Goal: Task Accomplishment & Management: Manage account settings

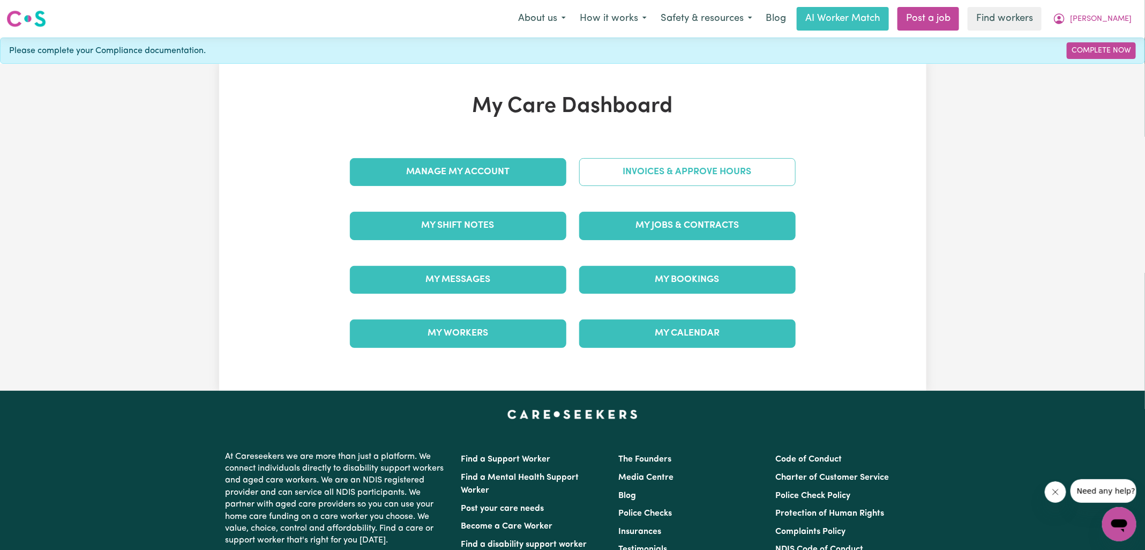
click at [633, 181] on link "Invoices & Approve Hours" at bounding box center [687, 172] width 216 height 28
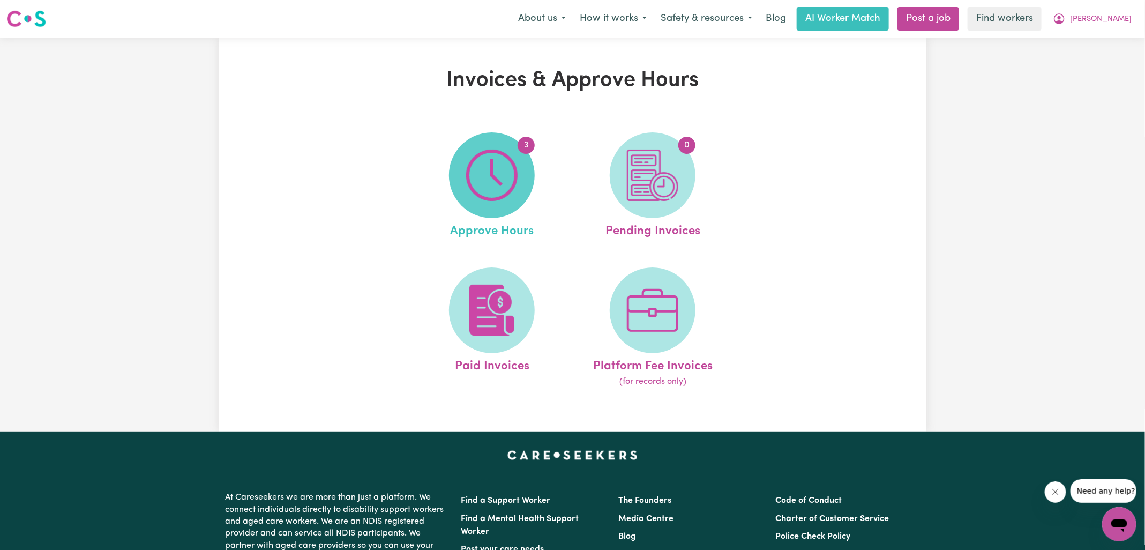
click at [498, 162] on img at bounding box center [491, 174] width 51 height 51
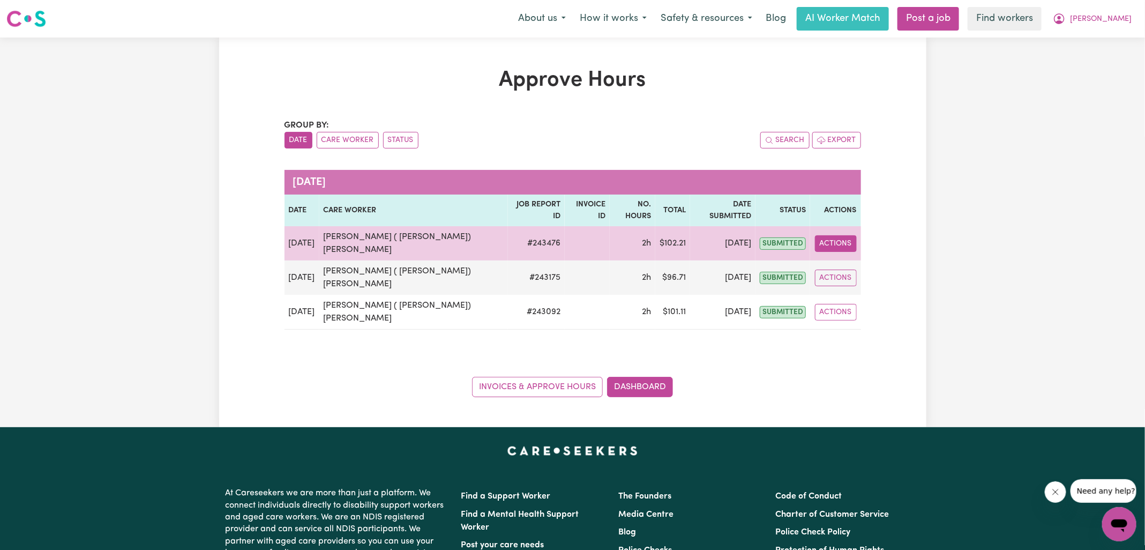
click at [821, 235] on button "Actions" at bounding box center [836, 243] width 42 height 17
click at [868, 257] on link "View Job Report" at bounding box center [865, 267] width 92 height 21
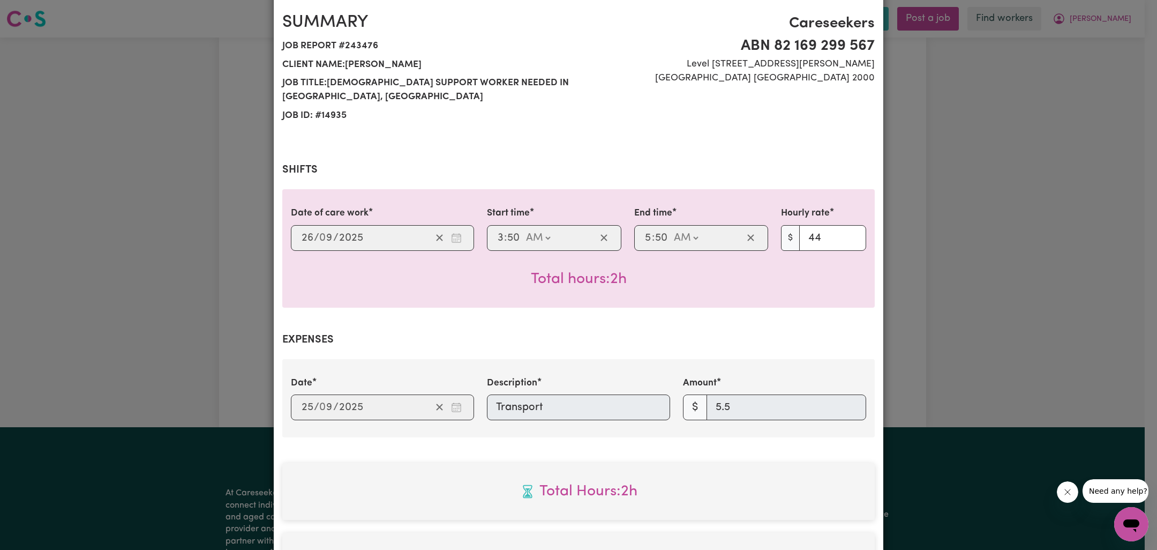
scroll to position [355, 0]
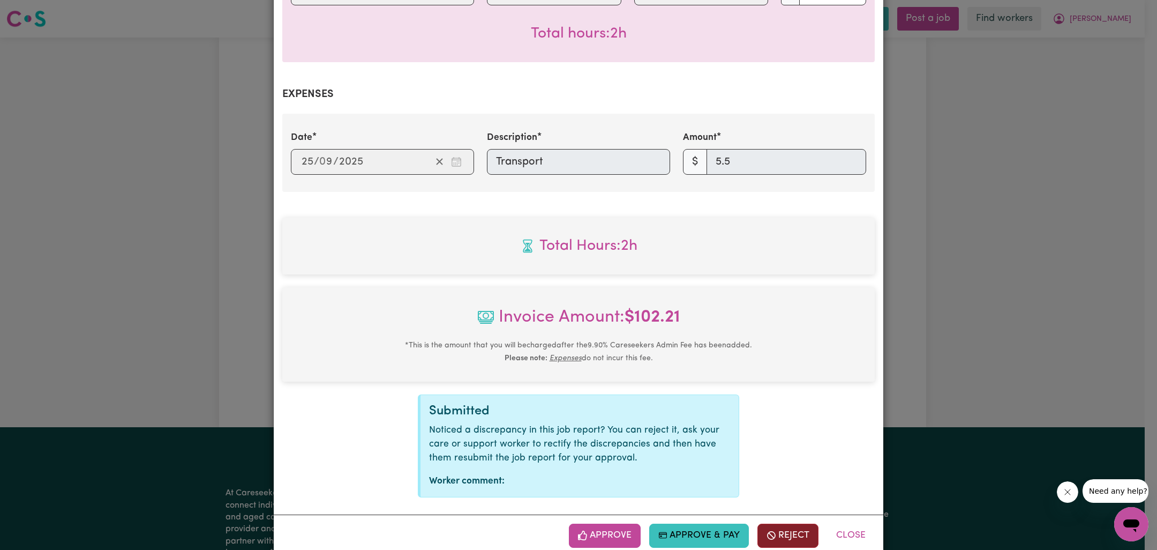
click at [778, 523] on button "Reject" at bounding box center [787, 535] width 61 height 24
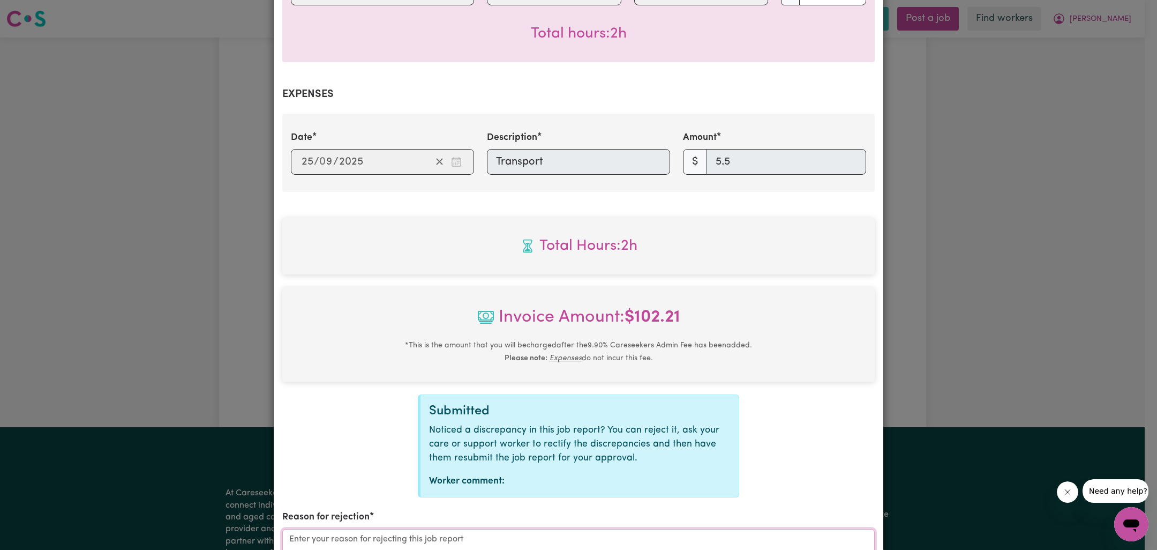
paste textarea "14KMs/ $15.40."
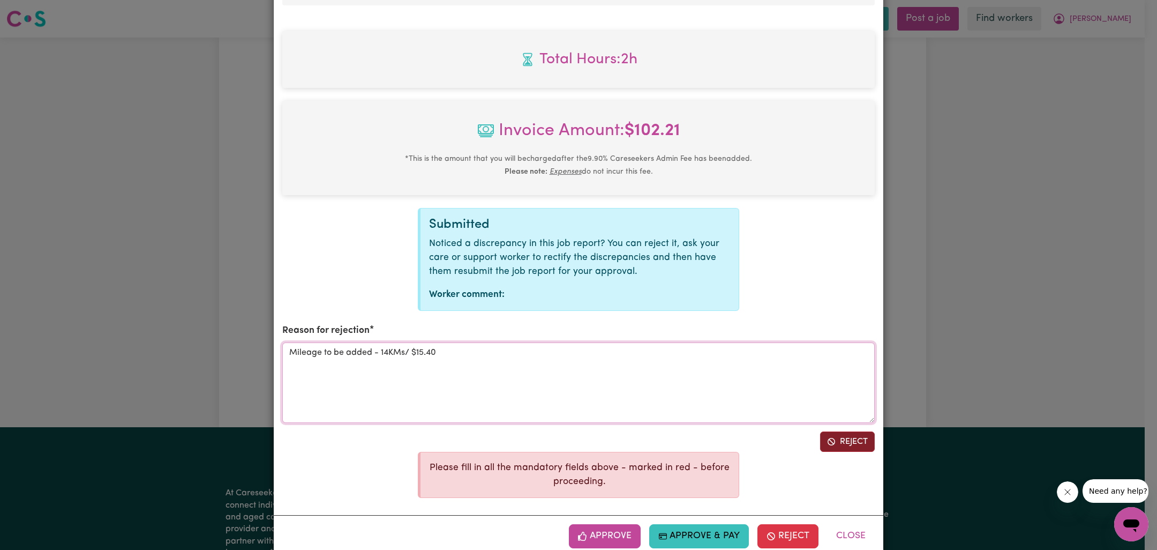
type textarea "Mileage to be added - 14KMs/ $15.40"
click at [842, 431] on button "Reject" at bounding box center [847, 441] width 55 height 20
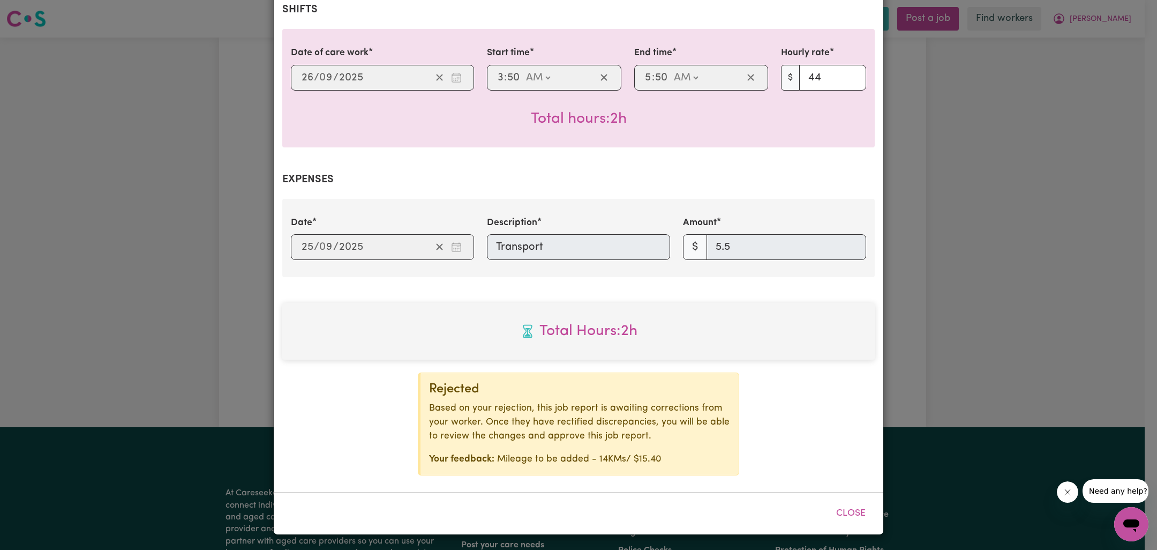
scroll to position [247, 0]
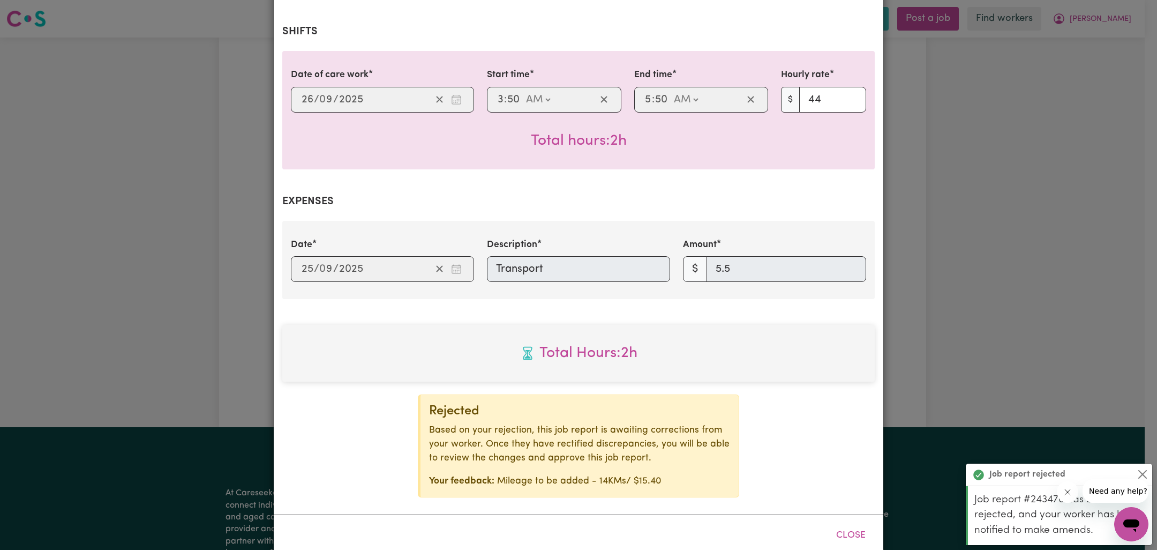
click at [1037, 243] on div "Job Report # 243476 - [PERSON_NAME] ( [PERSON_NAME]) [PERSON_NAME] Summary Job …" at bounding box center [578, 275] width 1157 height 550
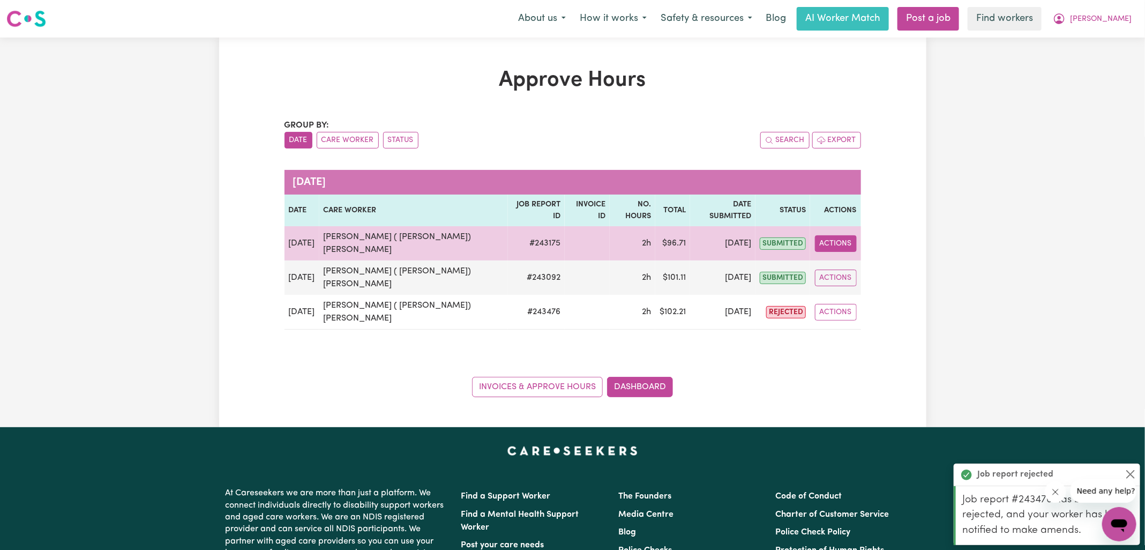
click at [842, 235] on button "Actions" at bounding box center [836, 243] width 42 height 17
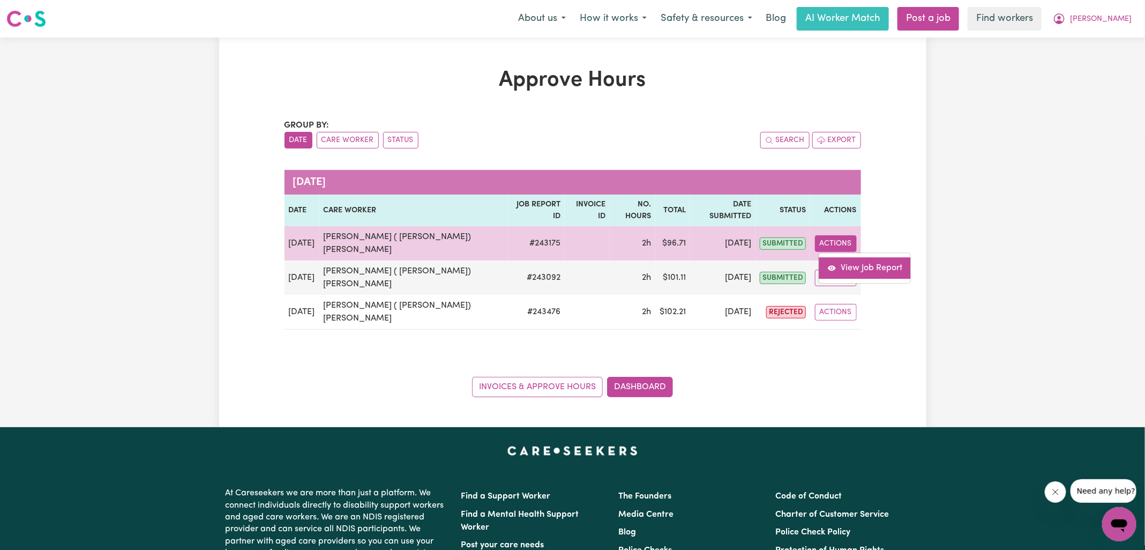
click at [869, 257] on link "View Job Report" at bounding box center [865, 267] width 92 height 21
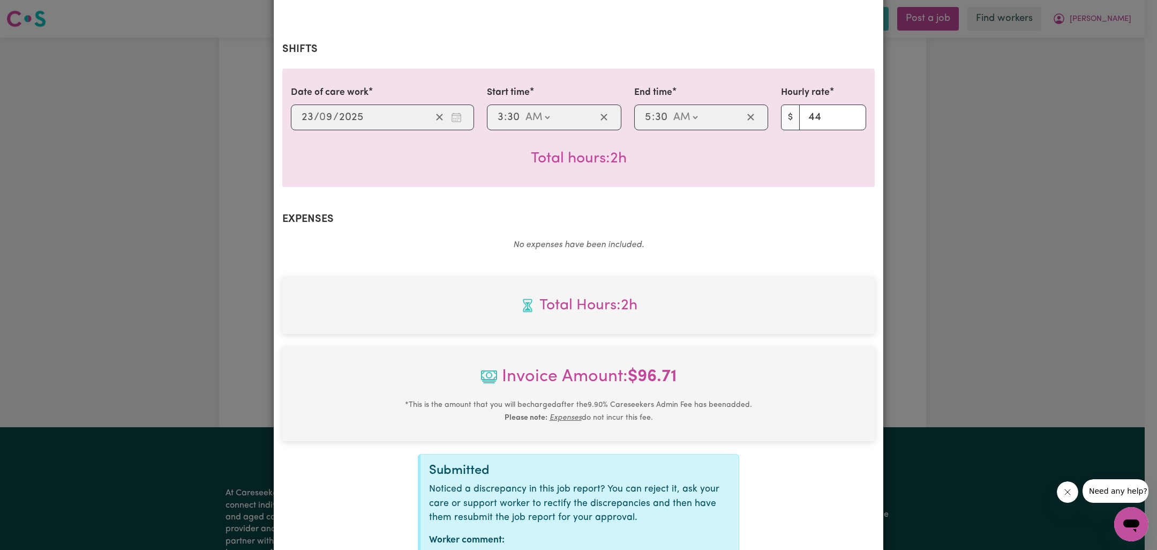
scroll to position [289, 0]
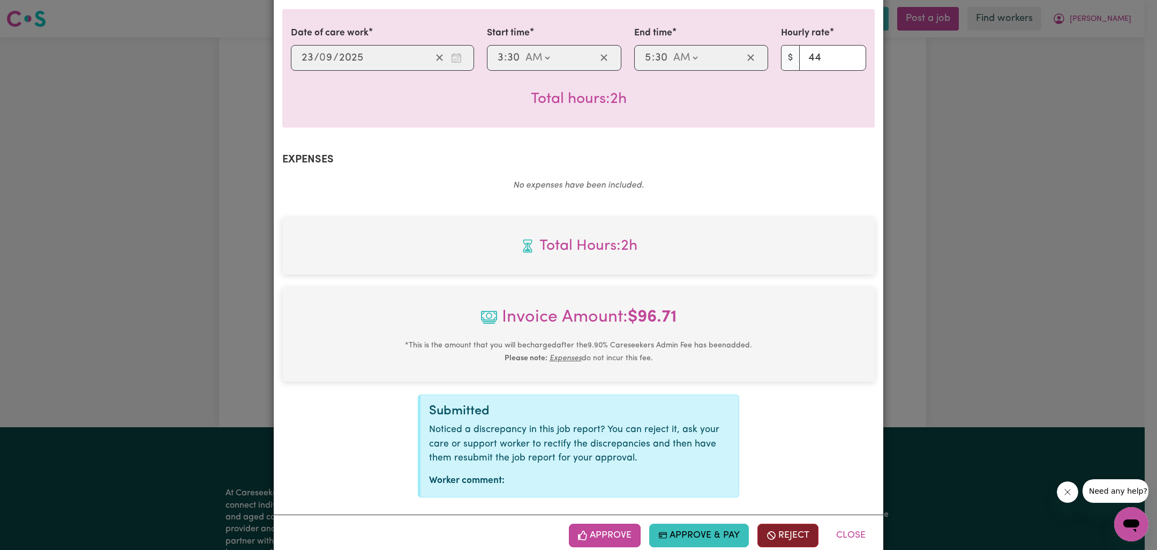
click at [786, 523] on button "Reject" at bounding box center [787, 535] width 61 height 24
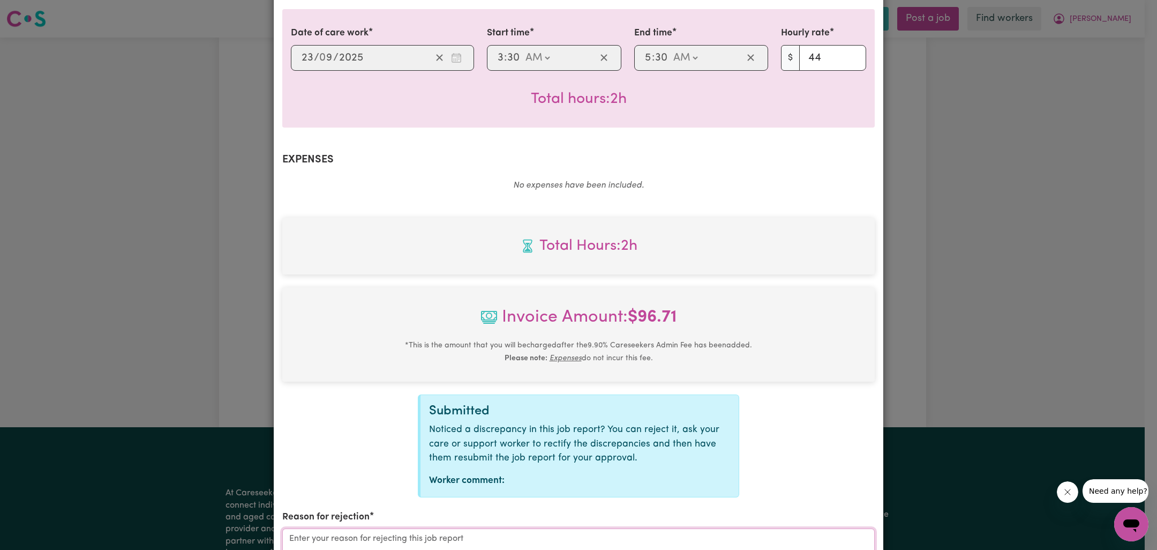
paste textarea "14KMs/ $15.40."
drag, startPoint x: 284, startPoint y: 517, endPoint x: 292, endPoint y: 514, distance: 8.2
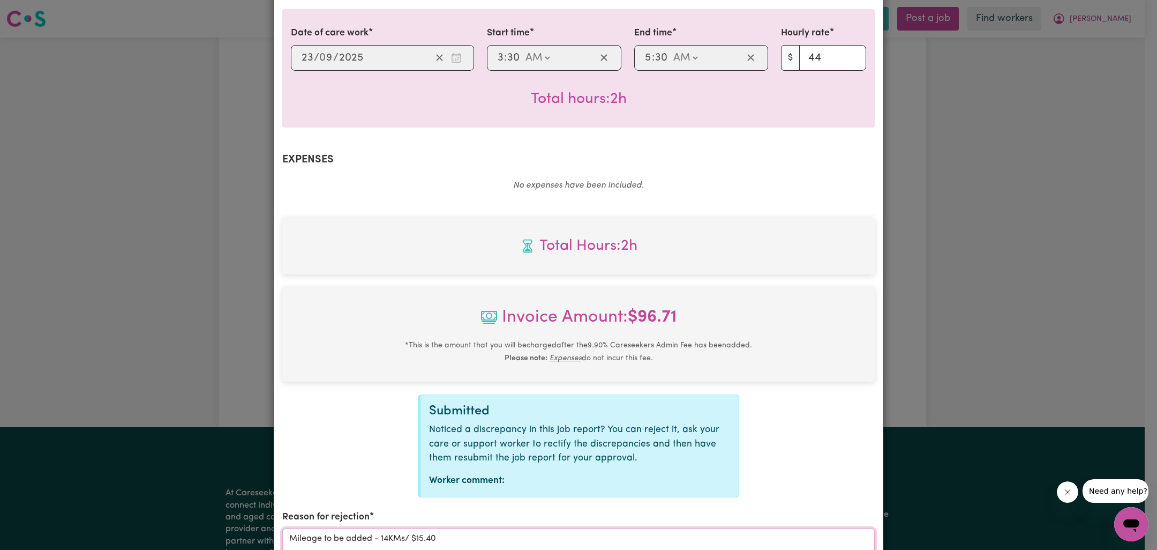
type textarea "Mileage to be added - 14KMs/ $15.40"
click at [399, 287] on div "Invoice Amount: $ 96.71 * This is the amount that you will be charged after the…" at bounding box center [578, 334] width 592 height 94
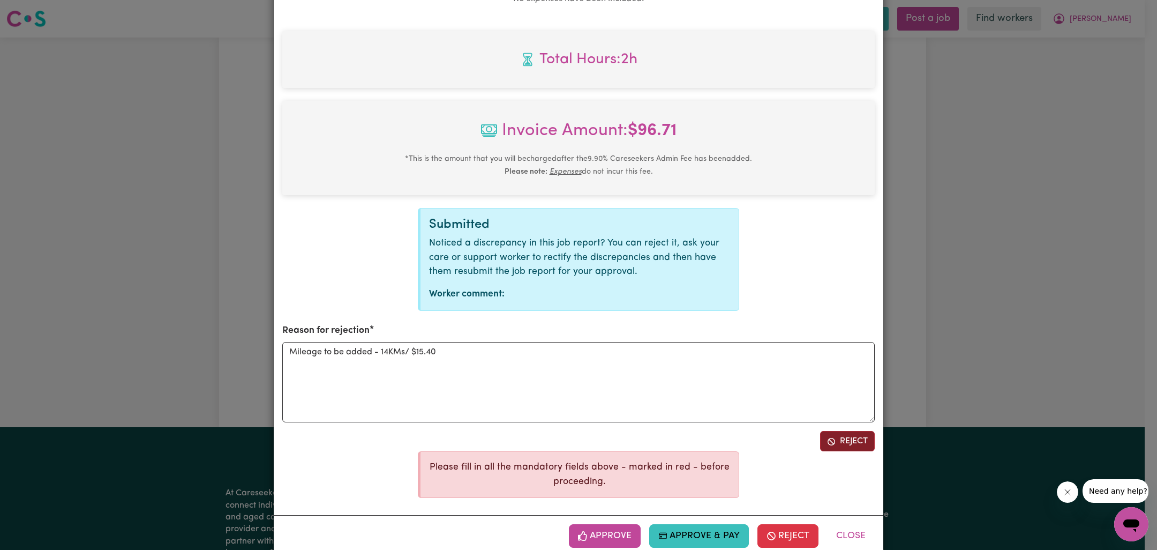
click at [842, 431] on button "Reject" at bounding box center [847, 441] width 55 height 20
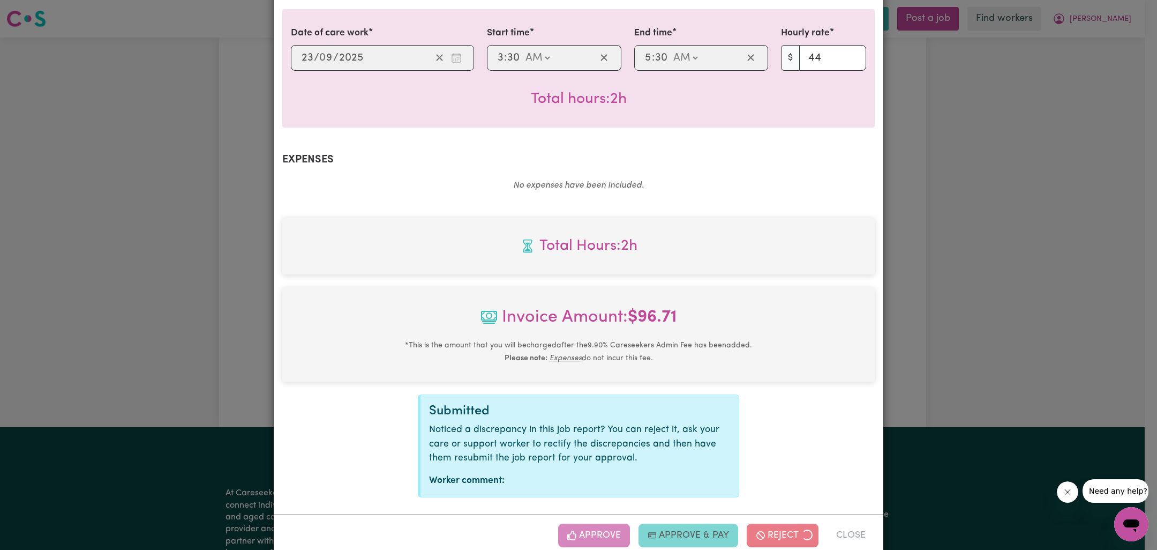
click at [955, 347] on div "Job Report # 243175 - [PERSON_NAME] ( [PERSON_NAME]) [PERSON_NAME] Summary Job …" at bounding box center [578, 275] width 1157 height 550
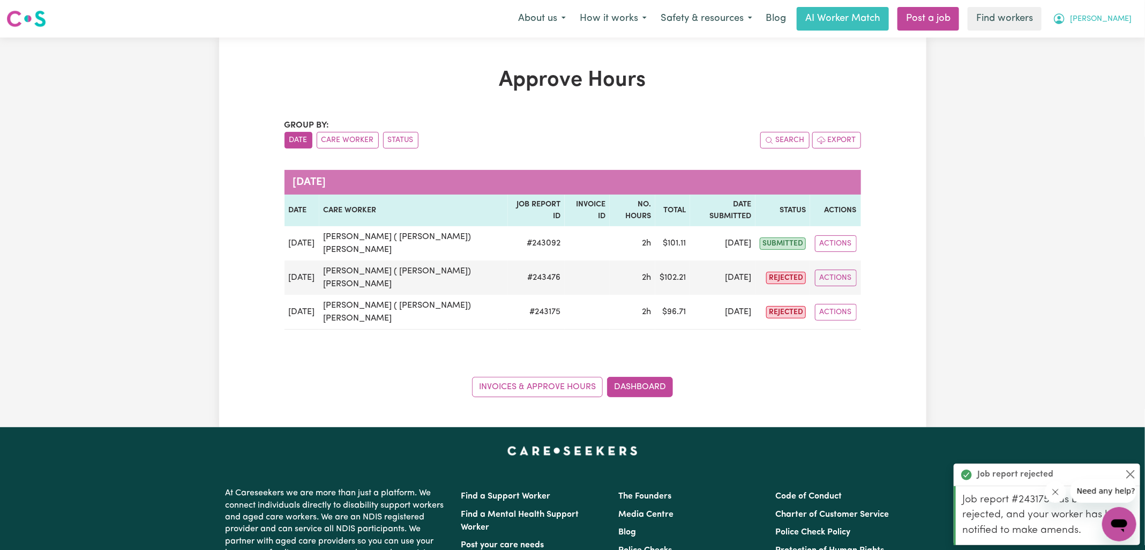
click at [1066, 19] on icon "My Account" at bounding box center [1059, 18] width 13 height 13
click at [1093, 64] on link "Logout" at bounding box center [1095, 61] width 85 height 20
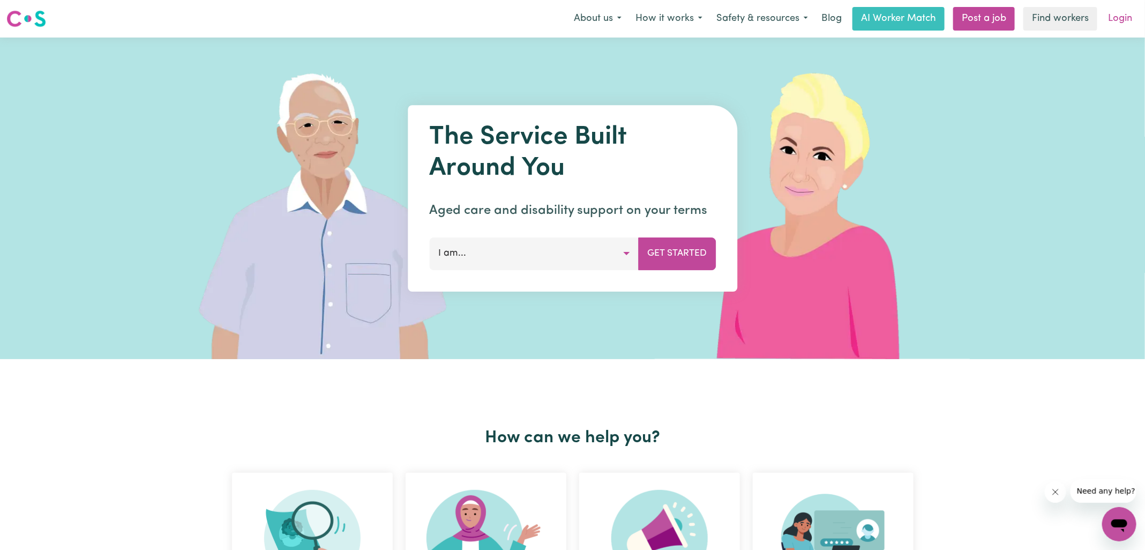
click at [1113, 23] on link "Login" at bounding box center [1119, 19] width 37 height 24
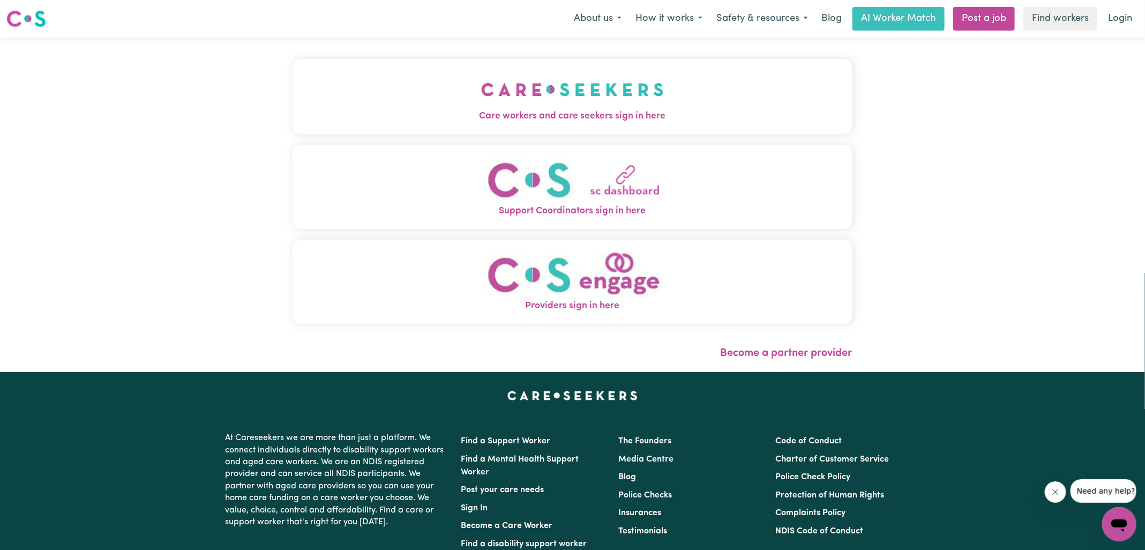
click at [505, 87] on img "Care workers and care seekers sign in here" at bounding box center [572, 90] width 183 height 40
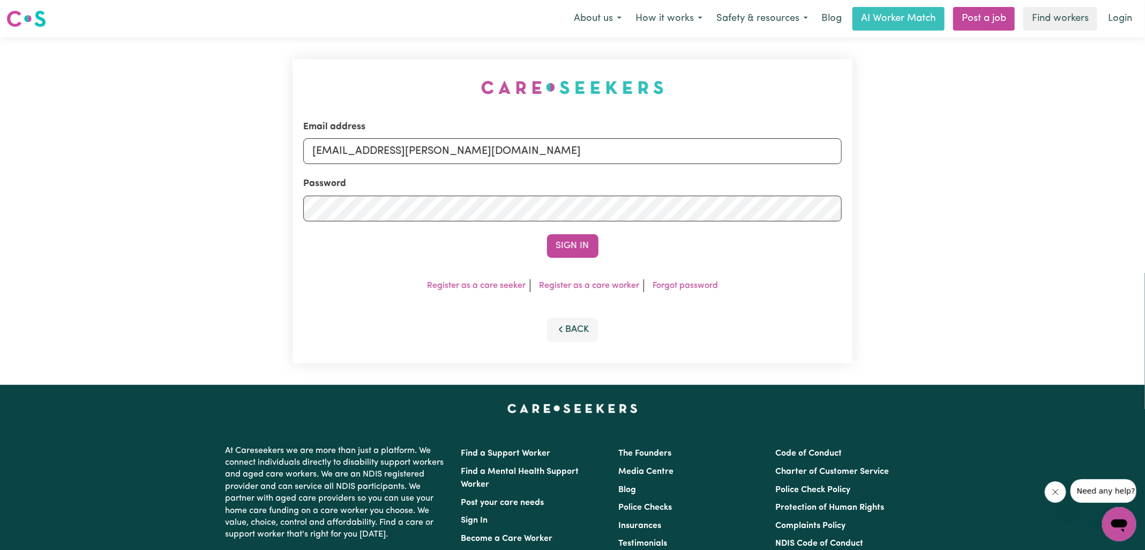
click at [289, 88] on div "Email address [EMAIL_ADDRESS][PERSON_NAME][DOMAIN_NAME] Password Sign In Regist…" at bounding box center [572, 210] width 573 height 347
drag, startPoint x: 367, startPoint y: 149, endPoint x: 995, endPoint y: 239, distance: 634.3
click at [991, 239] on div "Email address [EMAIL_ADDRESS][PERSON_NAME][DOMAIN_NAME] Password Sign In Regist…" at bounding box center [572, 210] width 1145 height 347
type input "superuser~[EMAIL_ADDRESS][DOMAIN_NAME]"
click at [547, 234] on button "Sign In" at bounding box center [572, 246] width 51 height 24
